Goal: Task Accomplishment & Management: Complete application form

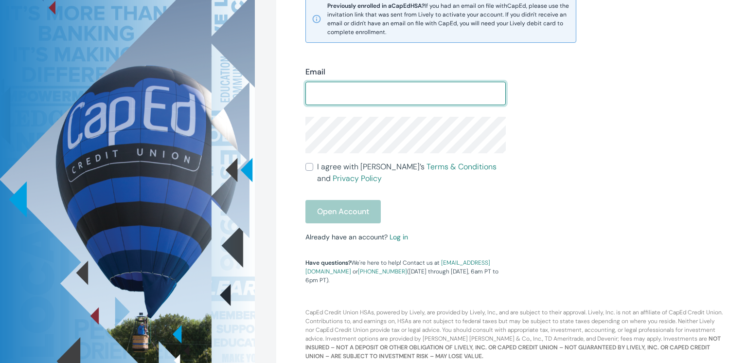
scroll to position [232, 0]
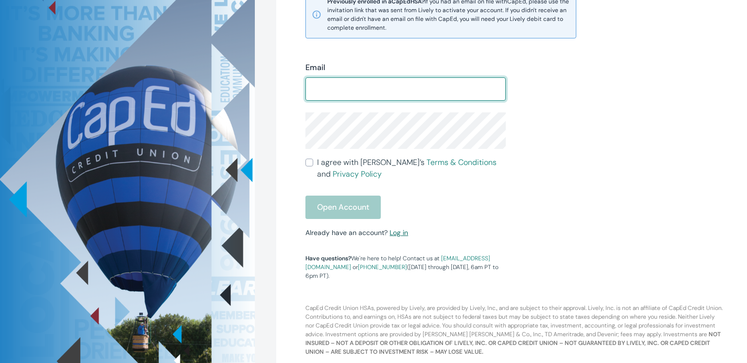
click at [397, 237] on div "Email ​ I agree with Lively’s Terms & Conditions and Privacy Policy Open Accoun…" at bounding box center [400, 165] width 212 height 230
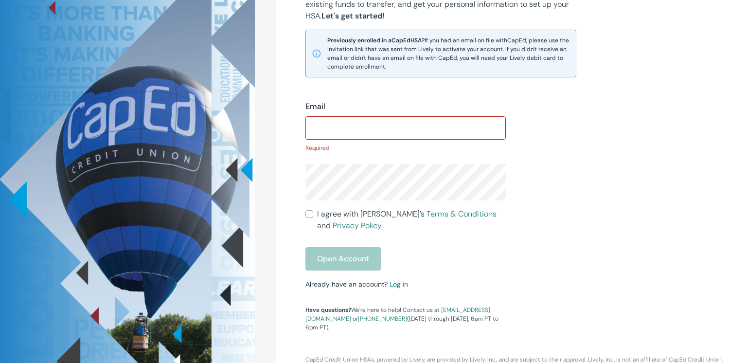
scroll to position [171, 0]
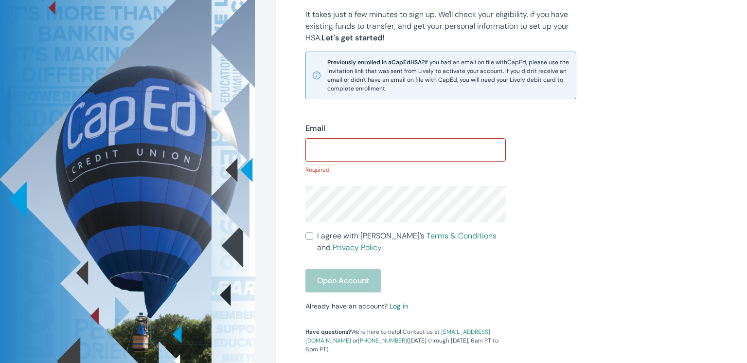
click at [347, 148] on input "Email" at bounding box center [406, 149] width 200 height 19
type input "[EMAIL_ADDRESS][DOMAIN_NAME]"
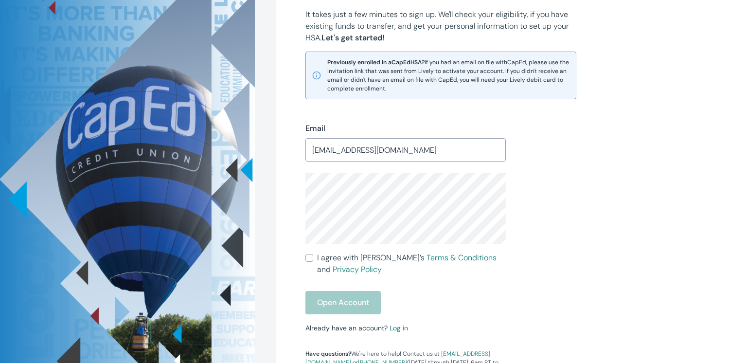
click at [622, 238] on div "Email [EMAIL_ADDRESS][DOMAIN_NAME] ​ I agree with Lively’s Terms & Conditions a…" at bounding box center [506, 237] width 424 height 276
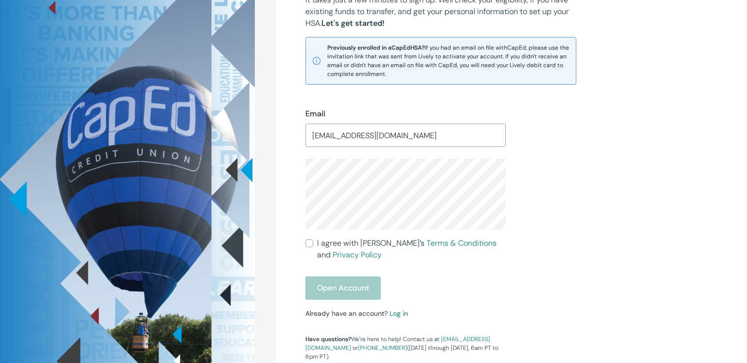
scroll to position [241, 0]
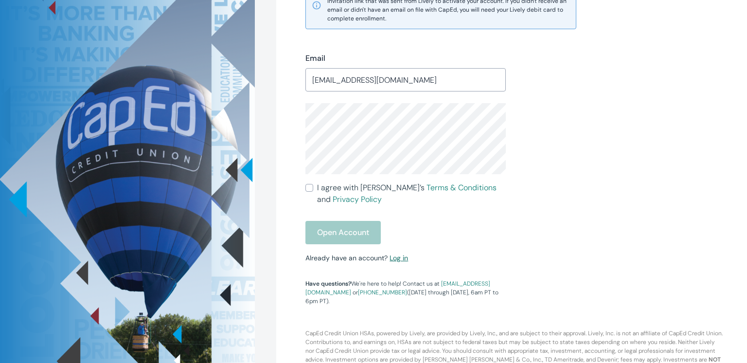
click at [399, 259] on link "Log in" at bounding box center [399, 257] width 18 height 9
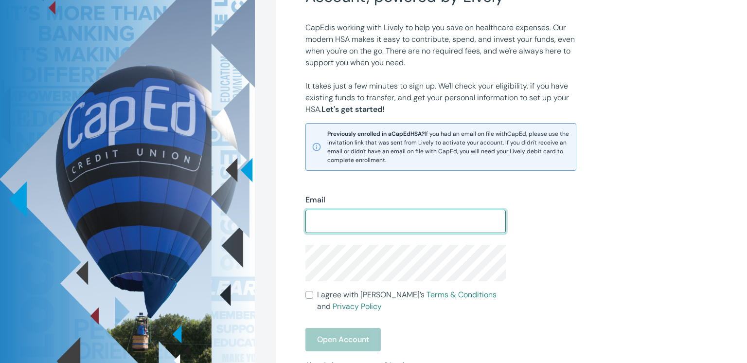
scroll to position [132, 0]
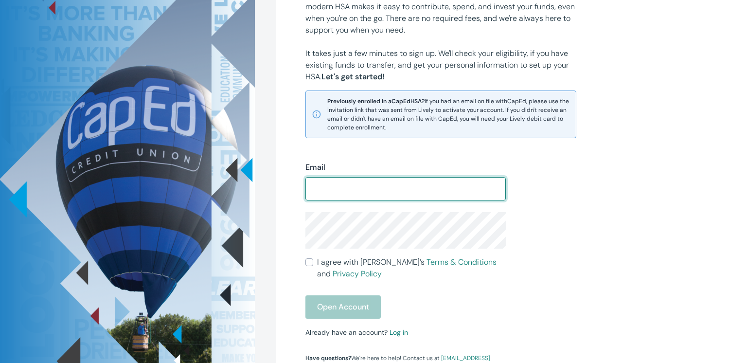
click at [351, 192] on input "Email" at bounding box center [406, 188] width 200 height 19
type input "fischer.b2@gmail.com"
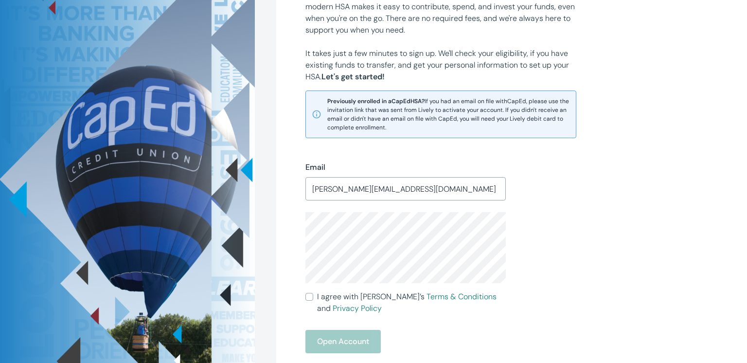
click at [587, 244] on div "Email fischer.b2@gmail.com ​ I agree with Lively’s Terms & Conditions and Priva…" at bounding box center [506, 276] width 424 height 276
click at [308, 296] on input "I agree with Lively’s Terms & Conditions and Privacy Policy" at bounding box center [310, 297] width 8 height 8
checkbox input "true"
click at [301, 234] on div "Email fischer.b2@gmail.com ​ I agree with Lively’s Terms & Conditions and Priva…" at bounding box center [400, 282] width 212 height 265
drag, startPoint x: 589, startPoint y: 248, endPoint x: 575, endPoint y: 246, distance: 14.7
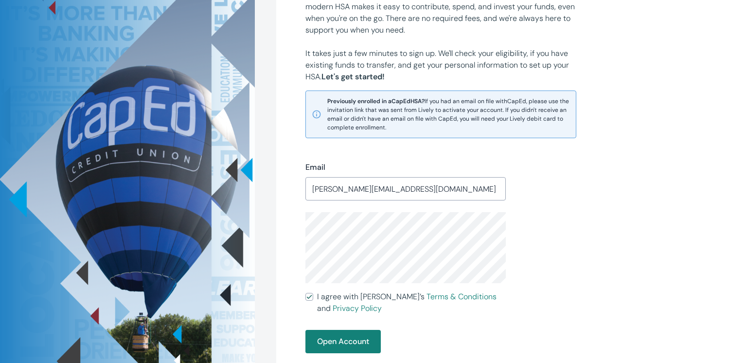
click at [589, 247] on div "Email fischer.b2@gmail.com ​ I agree with Lively’s Terms & Conditions and Priva…" at bounding box center [506, 276] width 424 height 276
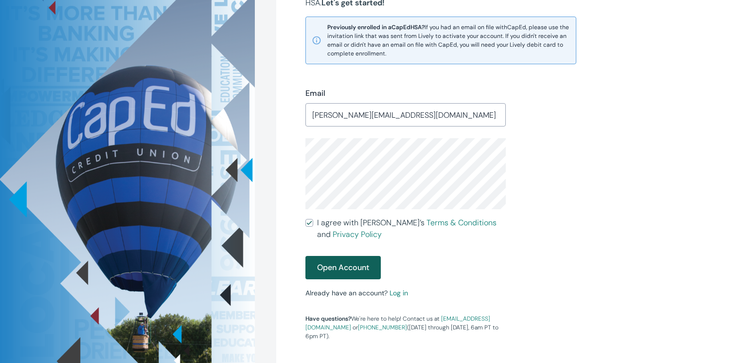
scroll to position [207, 0]
click at [343, 268] on button "Open Account" at bounding box center [343, 266] width 75 height 23
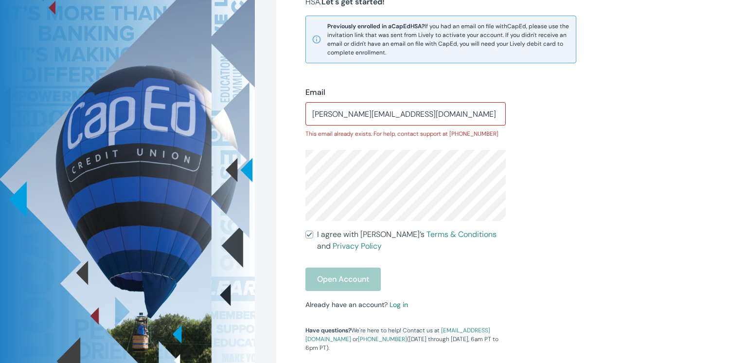
click at [408, 111] on input "fischer.b2@gmail.com" at bounding box center [406, 113] width 200 height 19
drag, startPoint x: 408, startPoint y: 111, endPoint x: 310, endPoint y: 106, distance: 98.4
click at [310, 106] on input "fischer.b2@gmail.com" at bounding box center [406, 113] width 200 height 19
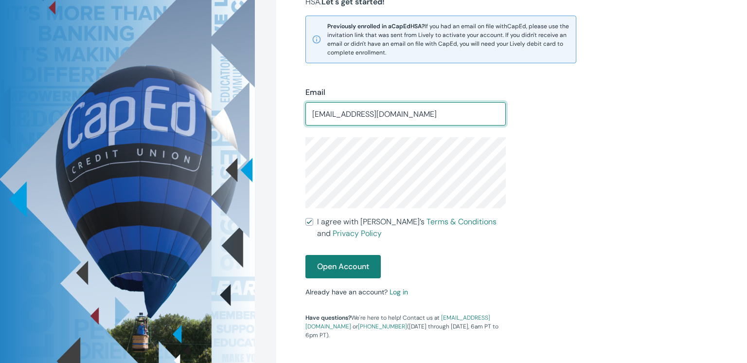
type input "ben@rockymountainanglican.org"
click at [570, 217] on div "Email ben@rockymountainanglican.org ​ I agree with Lively’s Terms & Conditions …" at bounding box center [506, 201] width 424 height 276
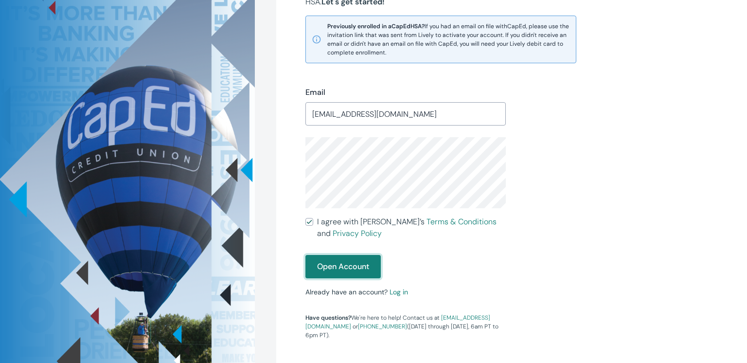
click at [357, 270] on button "Open Account" at bounding box center [343, 266] width 75 height 23
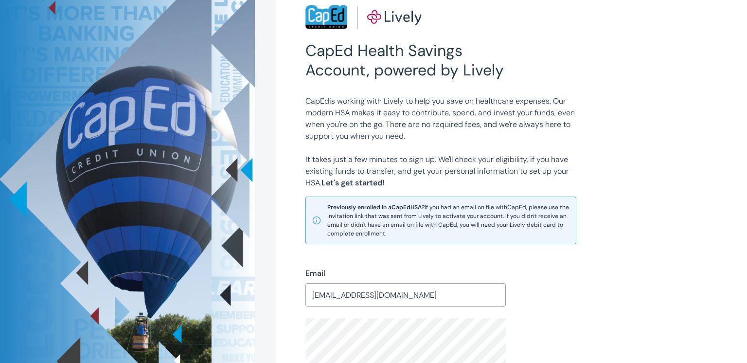
scroll to position [0, 0]
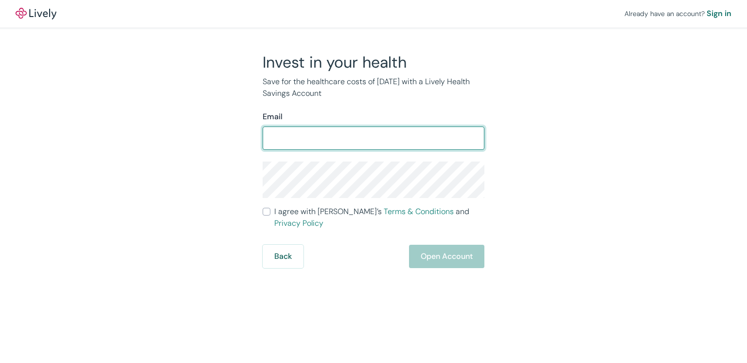
click at [315, 145] on input "Email" at bounding box center [374, 137] width 222 height 19
type input "ben@rockymountainanglican.org"
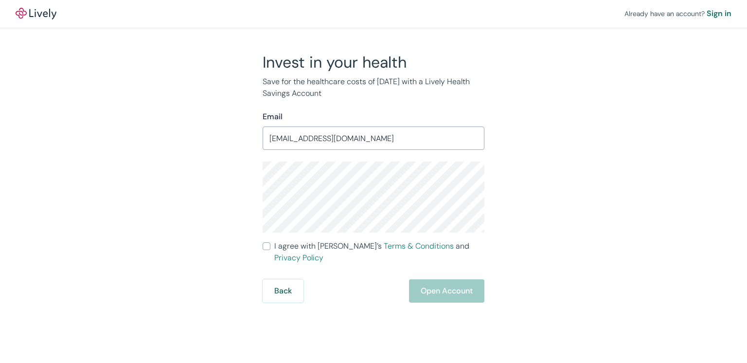
click at [546, 245] on div "Invest in your health Save for the healthcare costs of tomorrow with a Lively H…" at bounding box center [367, 178] width 467 height 250
click at [266, 246] on input "I agree with Lively’s Terms & Conditions and Privacy Policy" at bounding box center [267, 246] width 8 height 8
checkbox input "true"
click at [429, 279] on button "Open Account" at bounding box center [446, 290] width 75 height 23
